Goal: Information Seeking & Learning: Check status

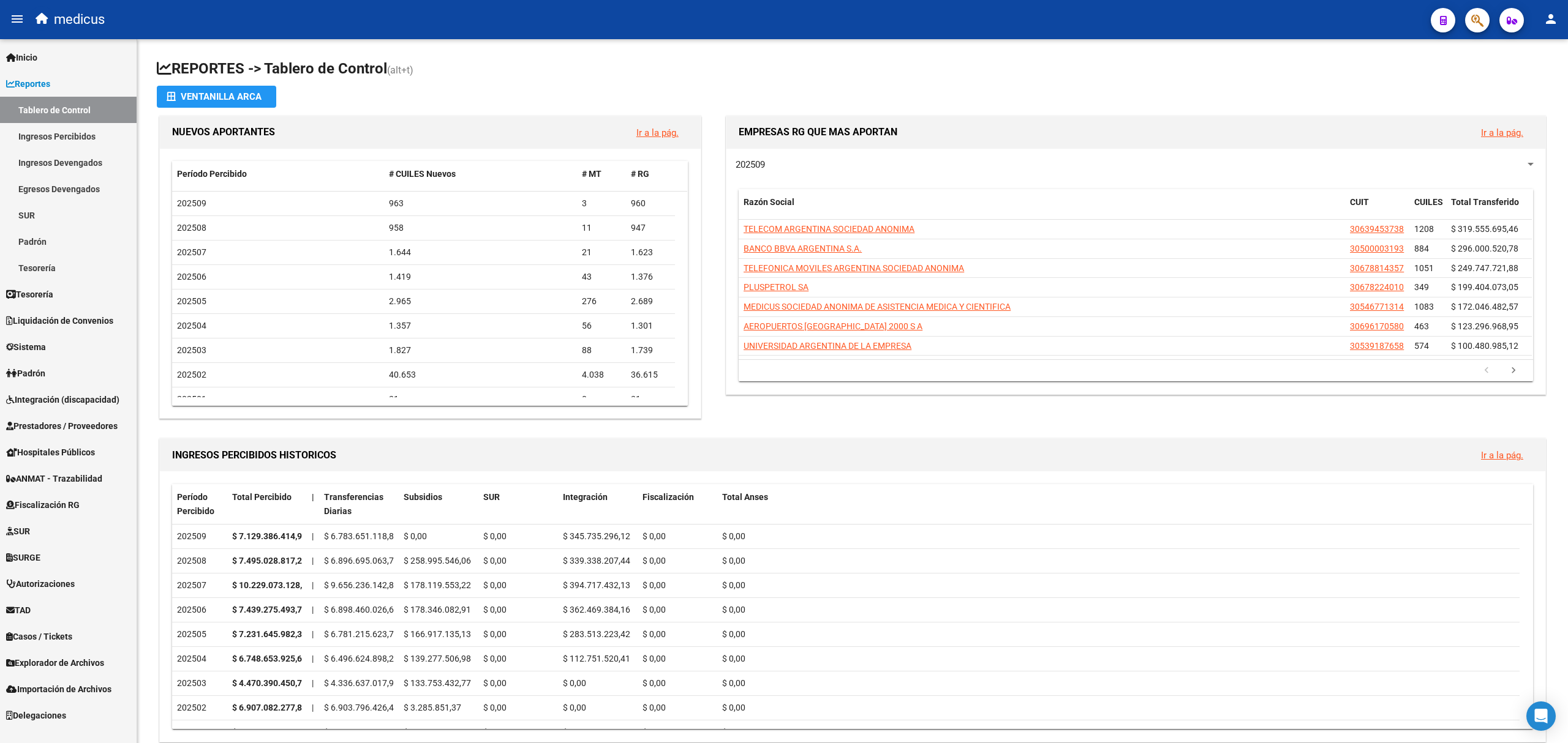
click at [65, 166] on link "Ingresos Devengados" at bounding box center [68, 162] width 137 height 26
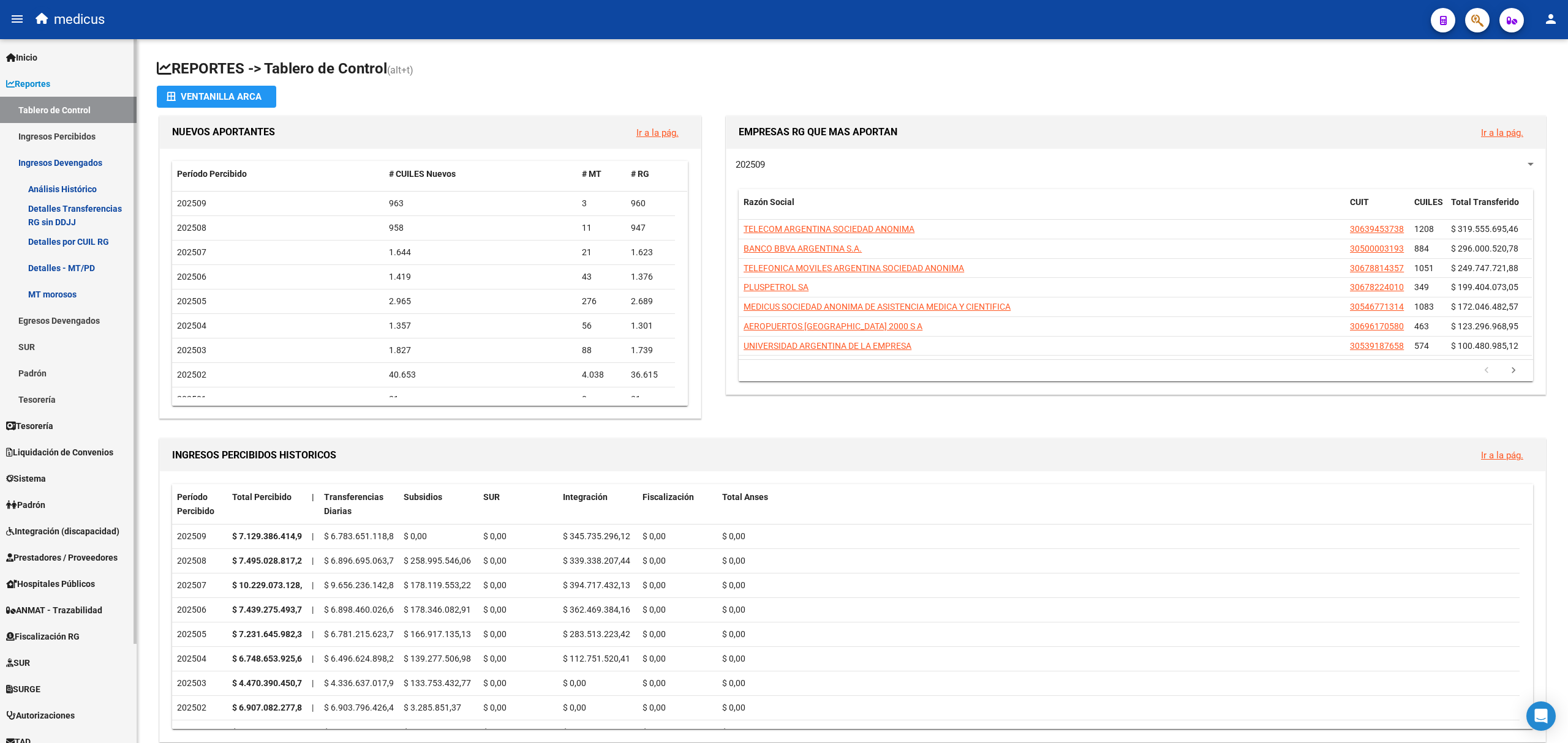
click at [69, 188] on link "Análisis Histórico" at bounding box center [68, 189] width 137 height 26
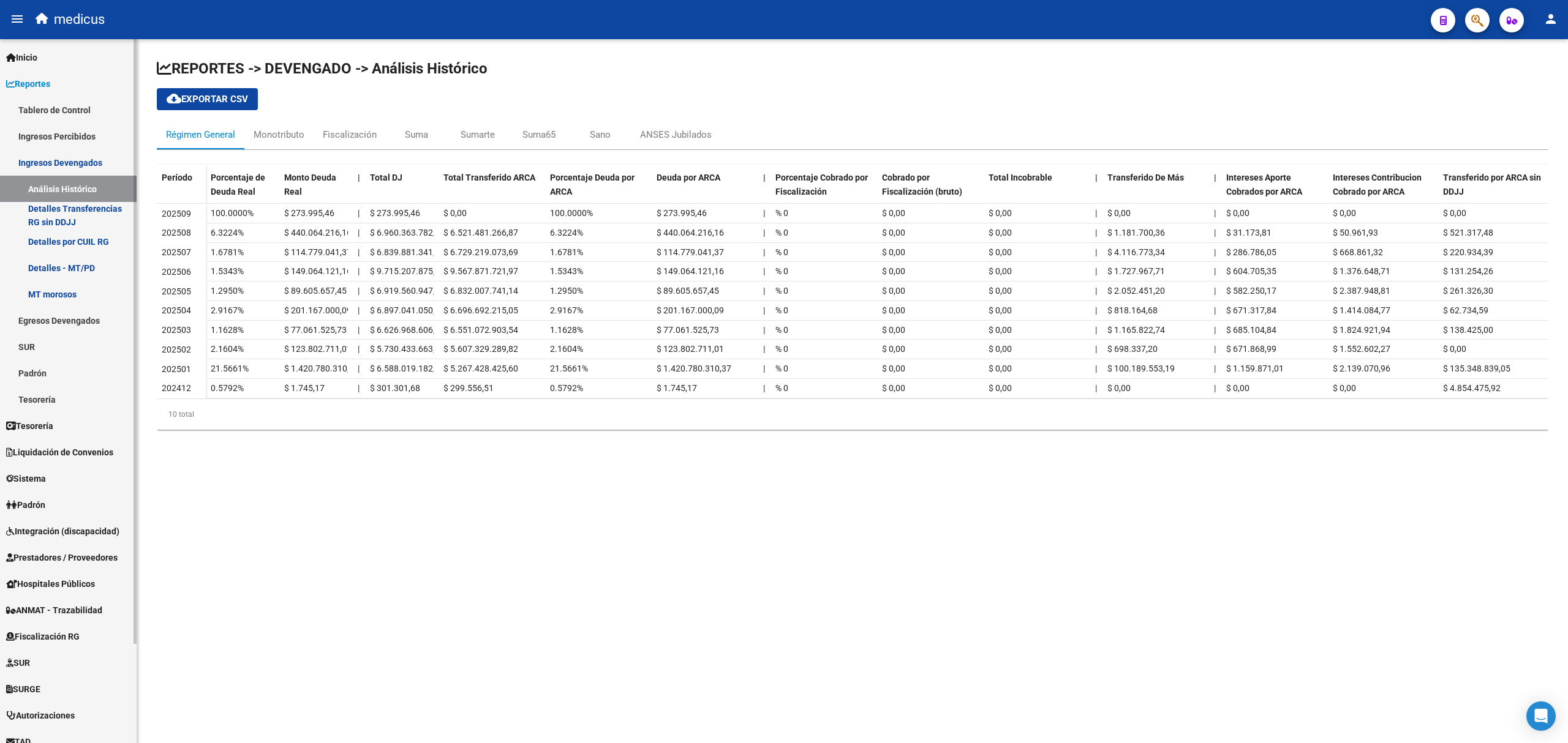
click at [65, 240] on link "Detalles por CUIL RG" at bounding box center [68, 241] width 137 height 26
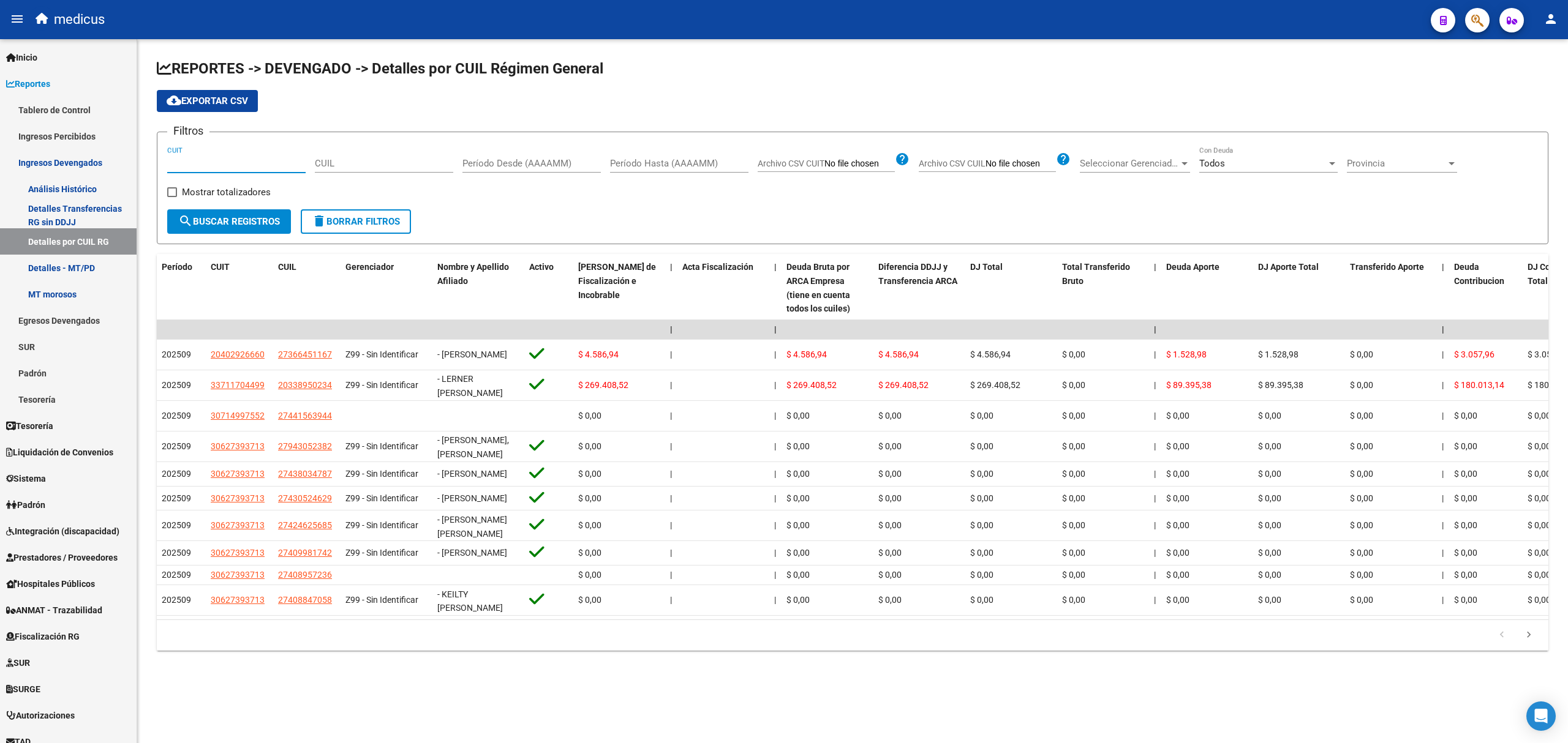
click at [196, 166] on input "CUIT" at bounding box center [236, 163] width 138 height 11
type input "30-70724707-6"
click at [496, 162] on input "Período Desde (AAAAMM)" at bounding box center [531, 163] width 138 height 11
type input "202501"
click at [663, 159] on input "Período Hasta (AAAAMM)" at bounding box center [679, 163] width 138 height 11
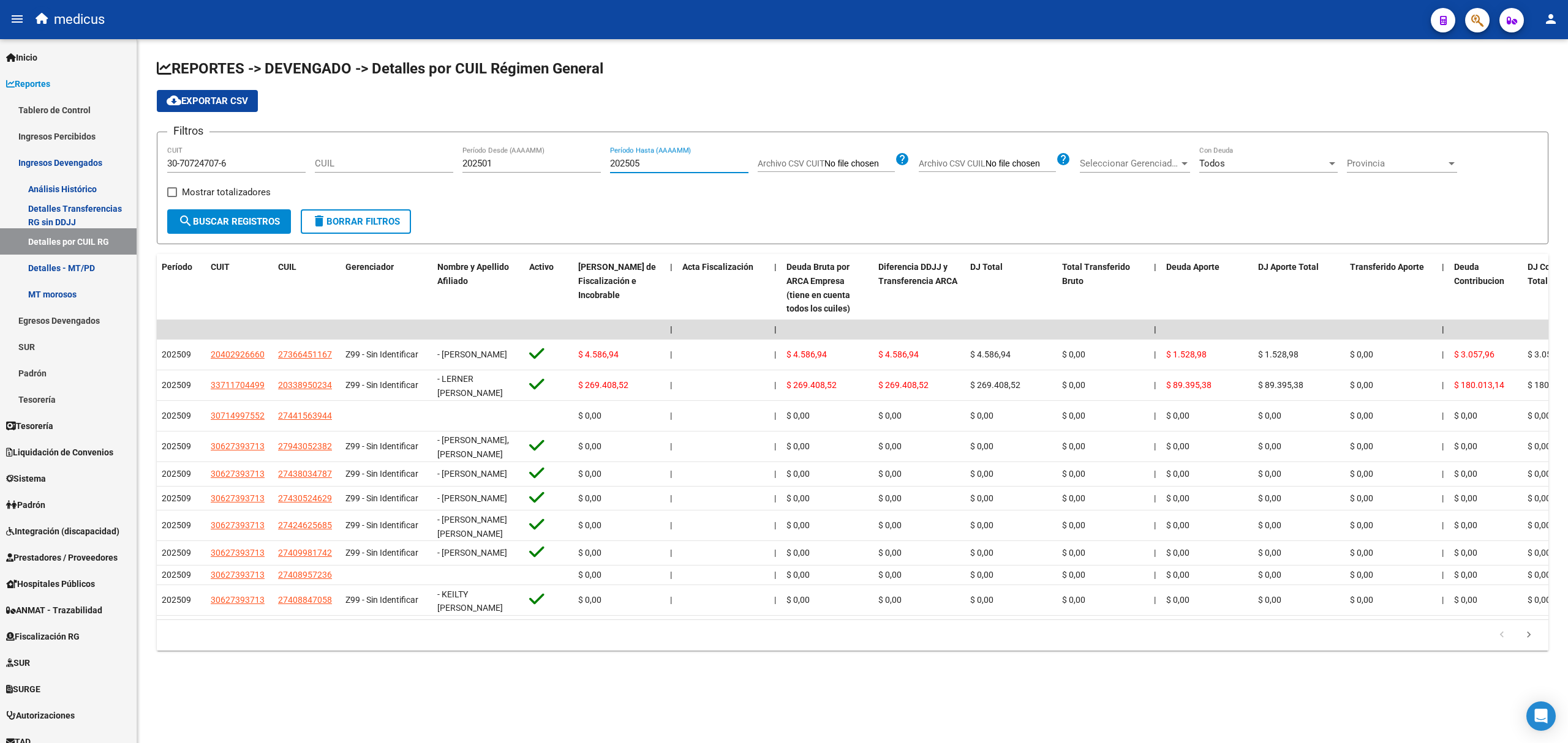
type input "202505"
click at [228, 221] on span "search Buscar Registros" at bounding box center [229, 222] width 102 height 11
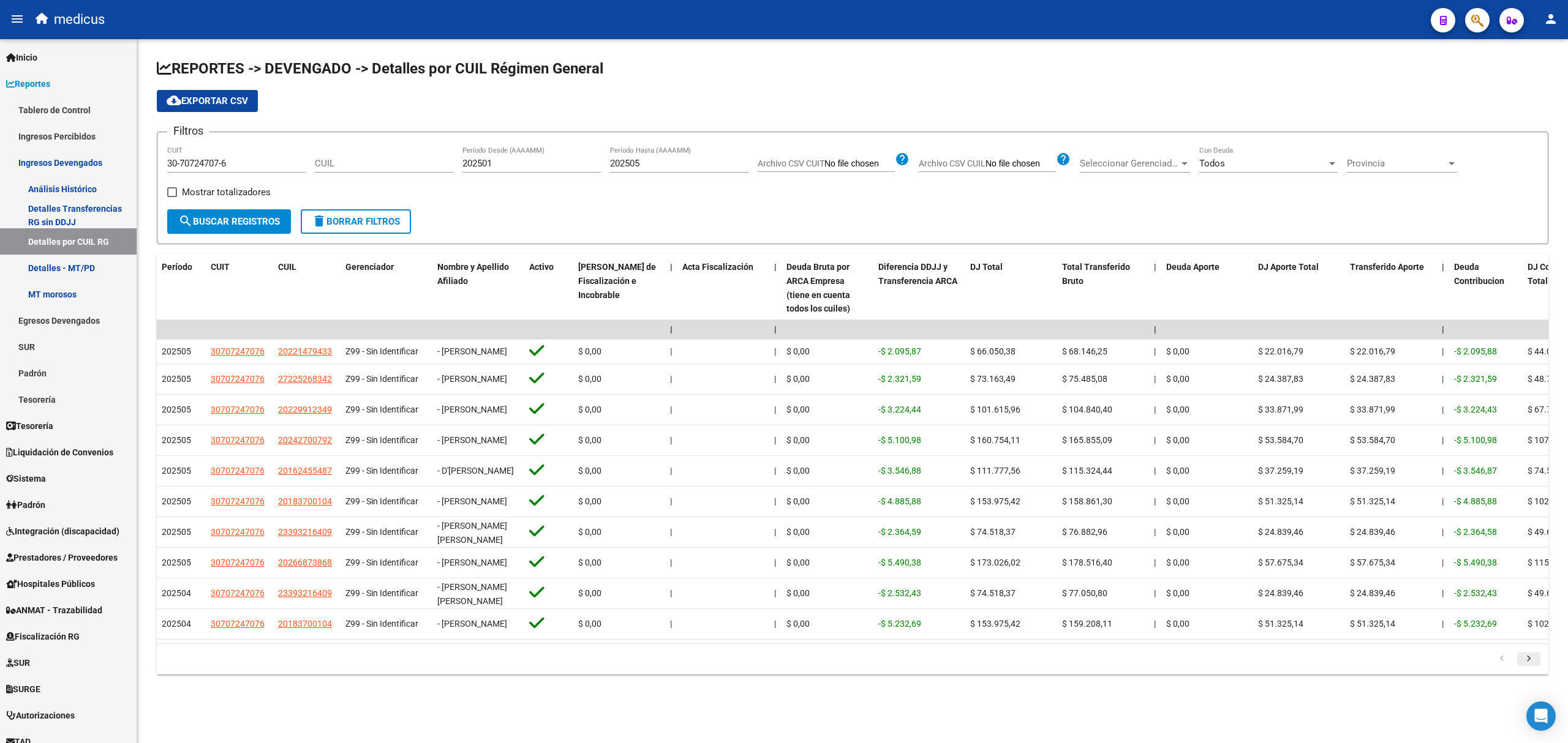
click at [1534, 668] on icon "go to next page" at bounding box center [1529, 660] width 16 height 15
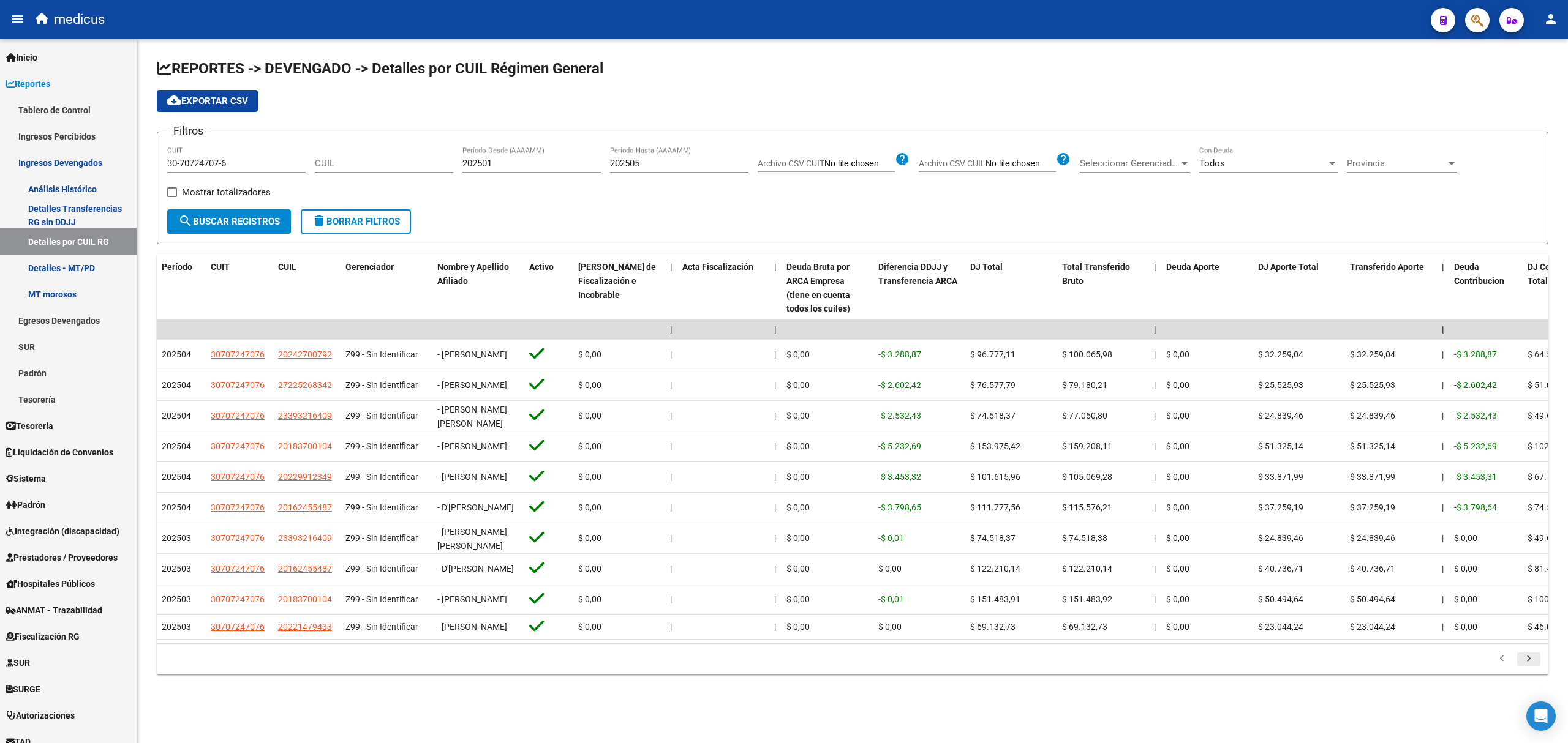
click at [1532, 668] on icon "go to next page" at bounding box center [1529, 660] width 16 height 15
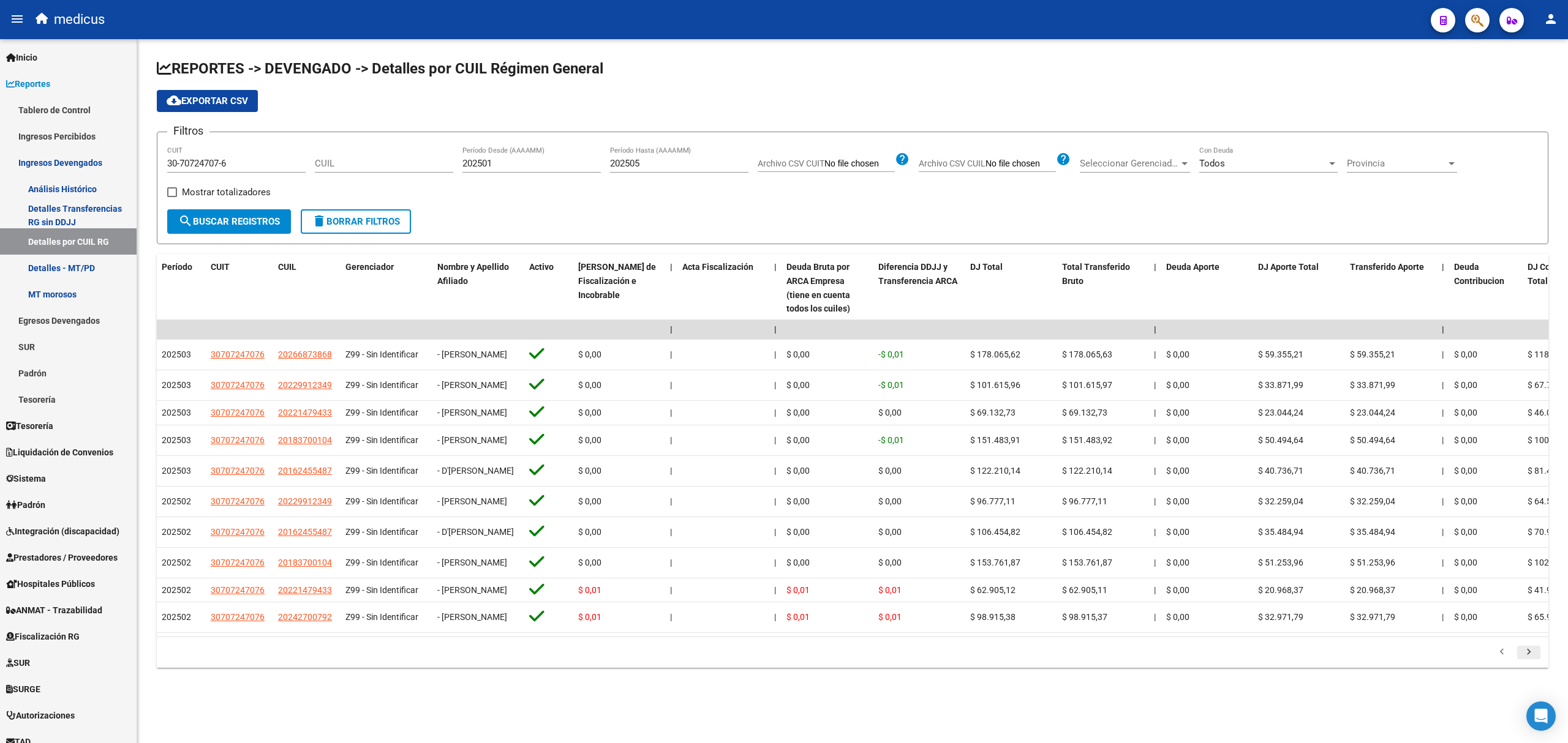
click at [1525, 661] on icon "go to next page" at bounding box center [1529, 654] width 16 height 15
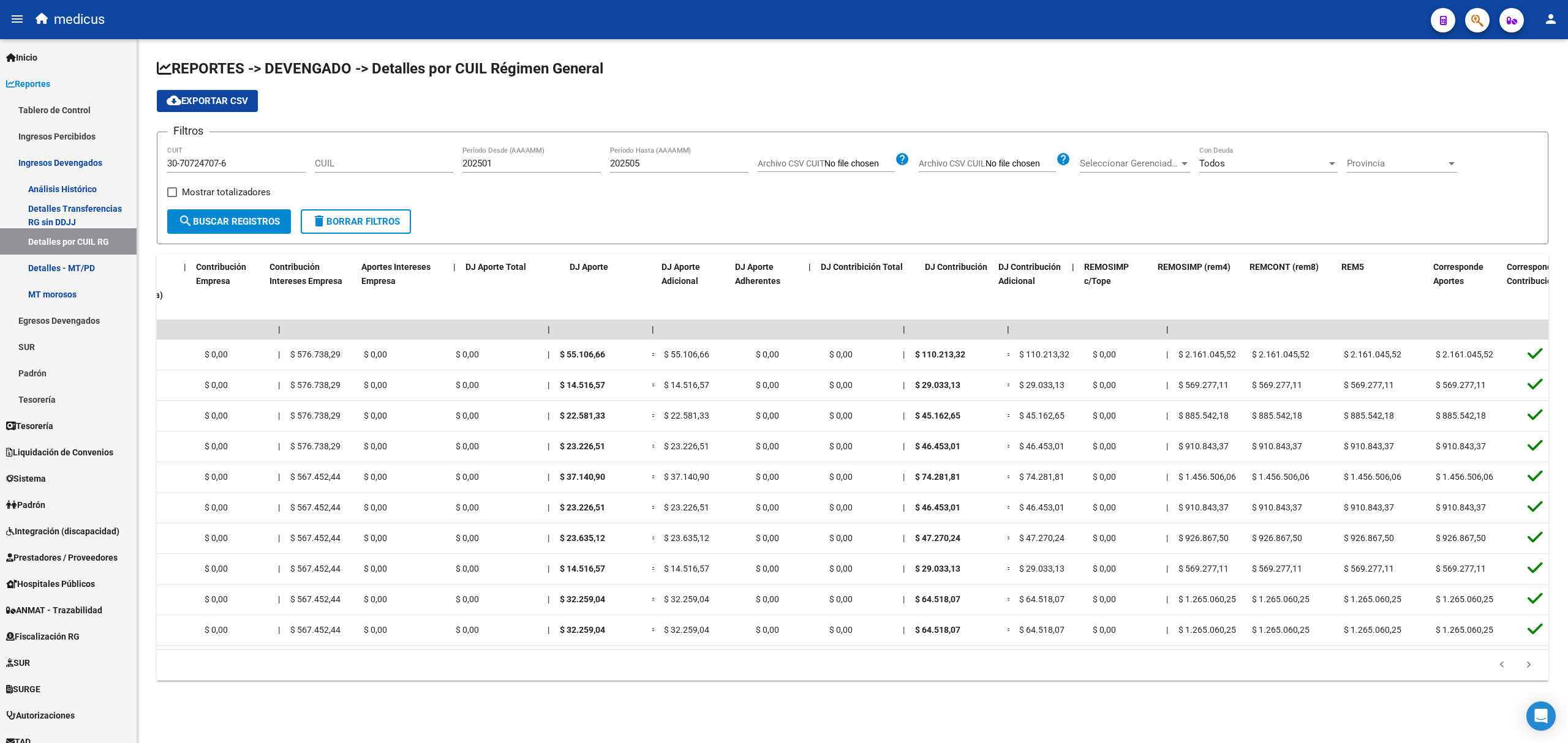
scroll to position [0, 1668]
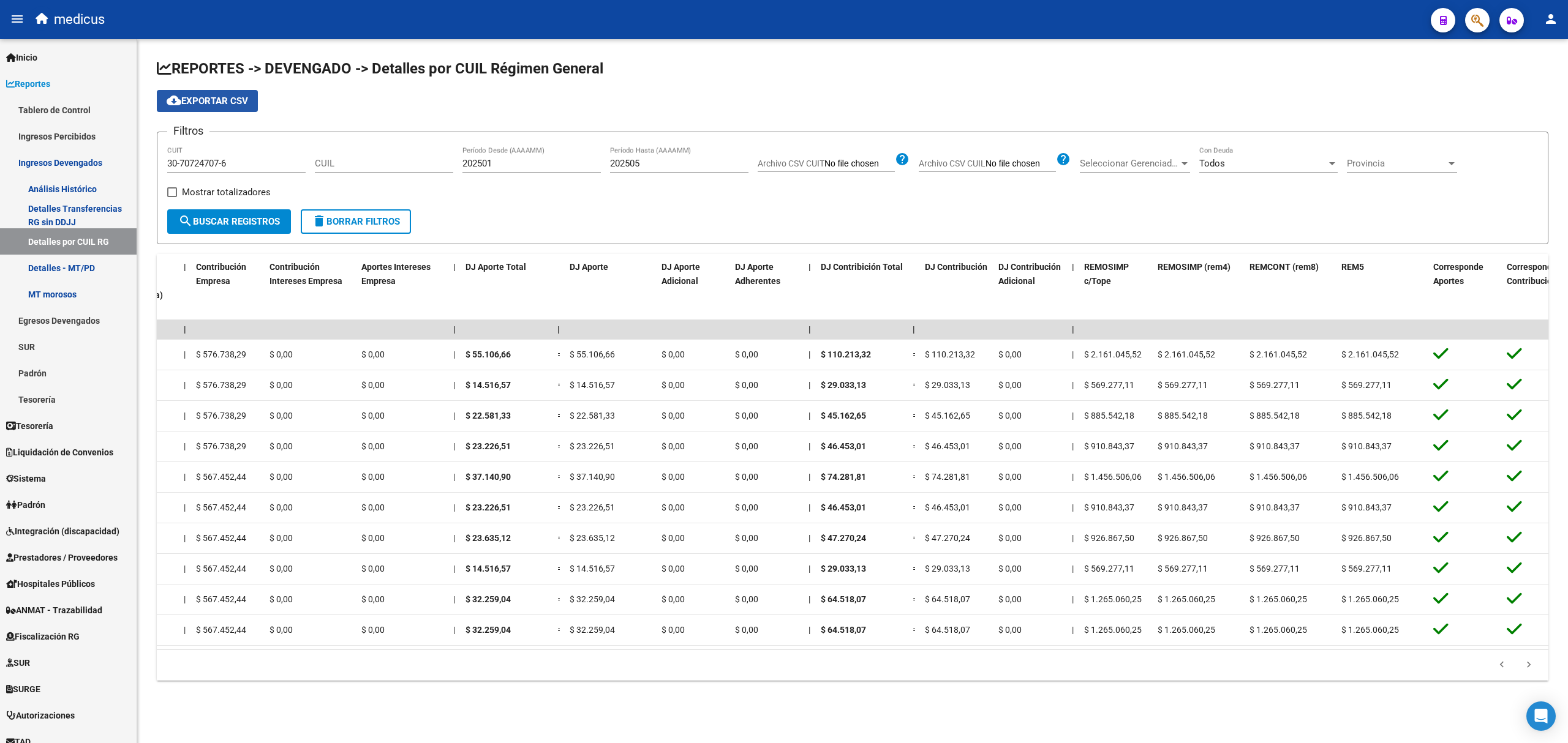
click at [188, 103] on span "cloud_download Exportar CSV" at bounding box center [207, 101] width 81 height 11
